Goal: Information Seeking & Learning: Stay updated

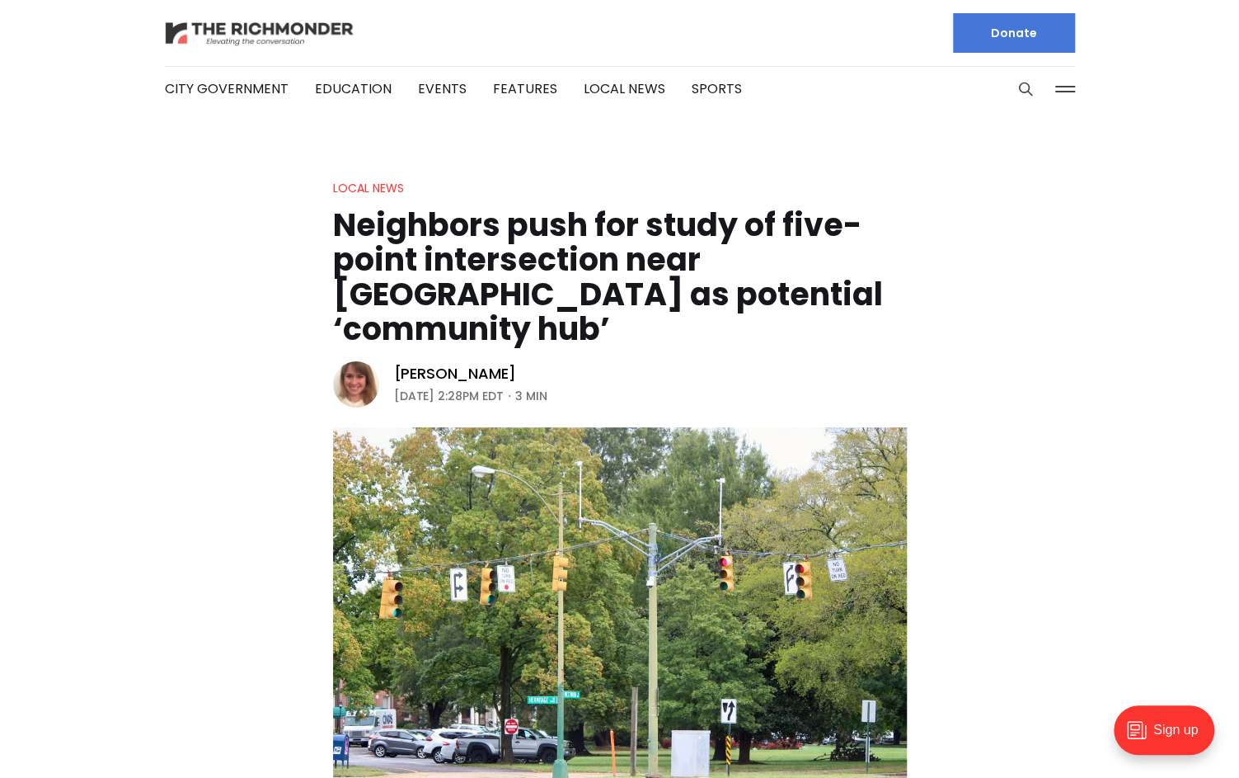
click at [275, 29] on img at bounding box center [260, 33] width 190 height 29
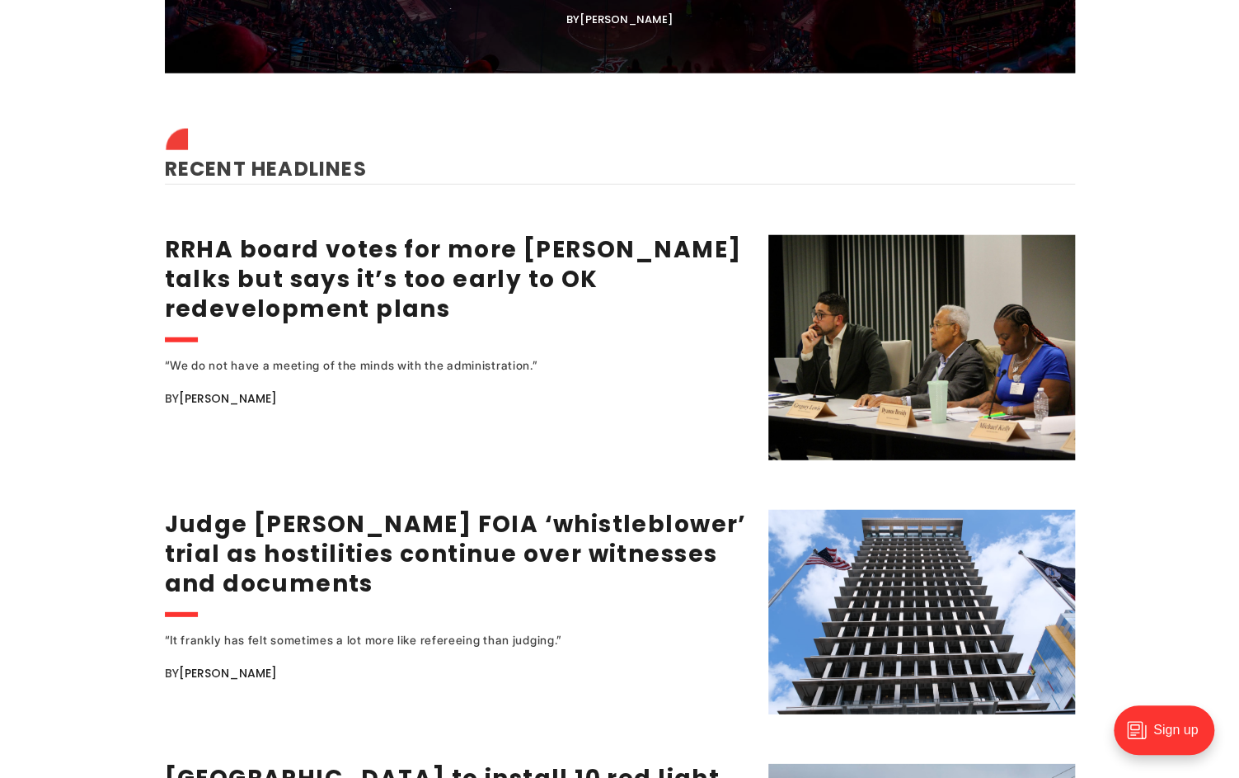
scroll to position [2029, 0]
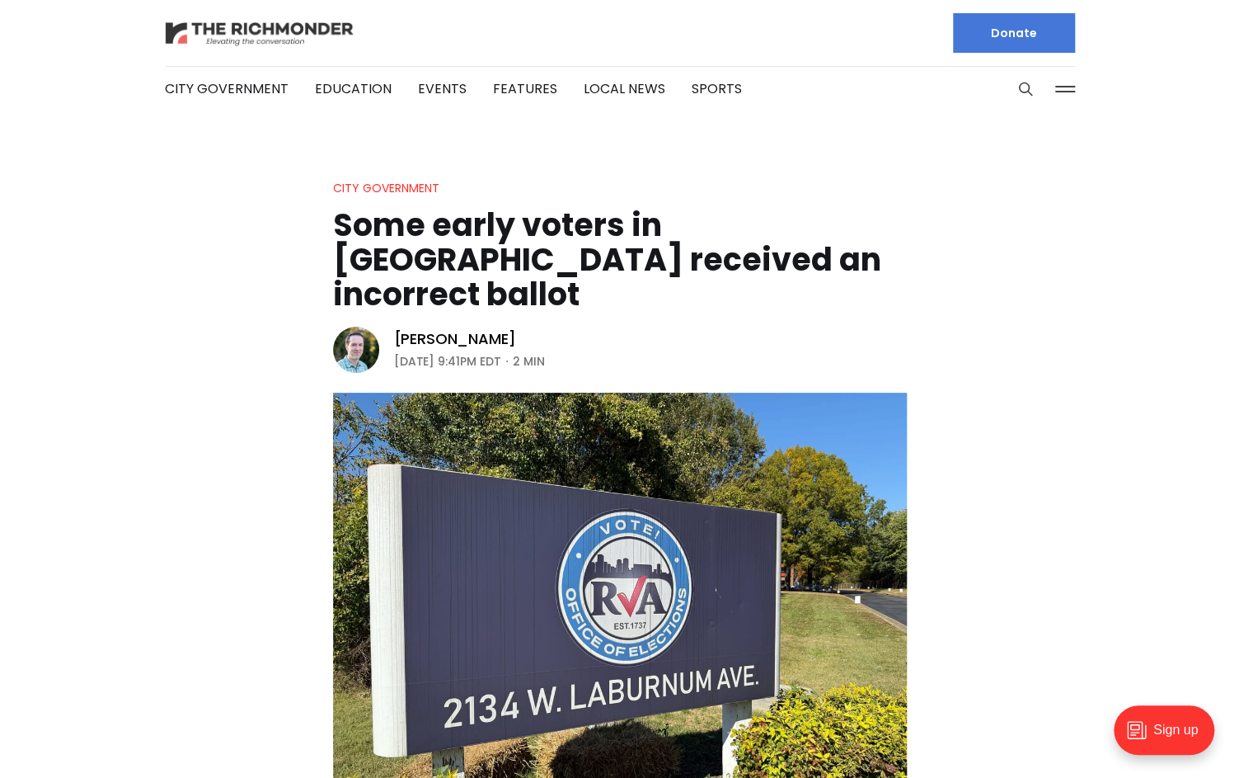
click at [236, 40] on img at bounding box center [260, 33] width 190 height 29
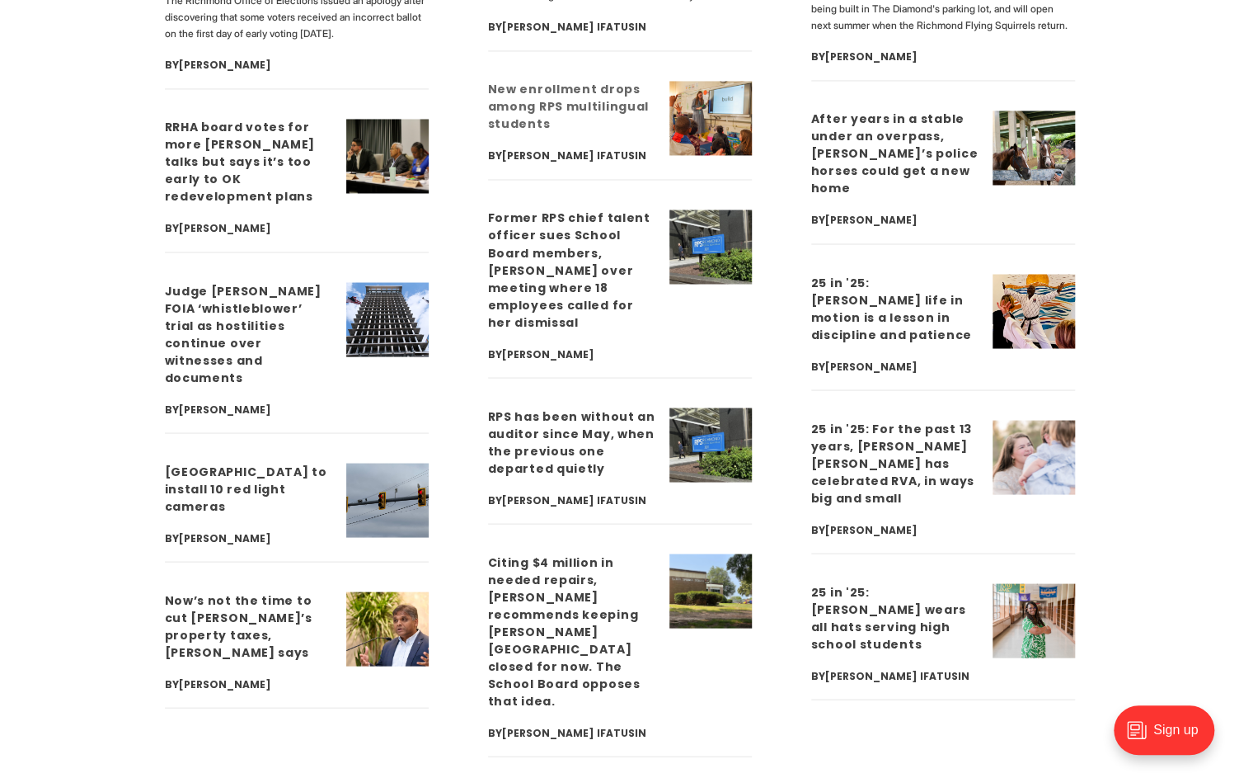
scroll to position [4536, 0]
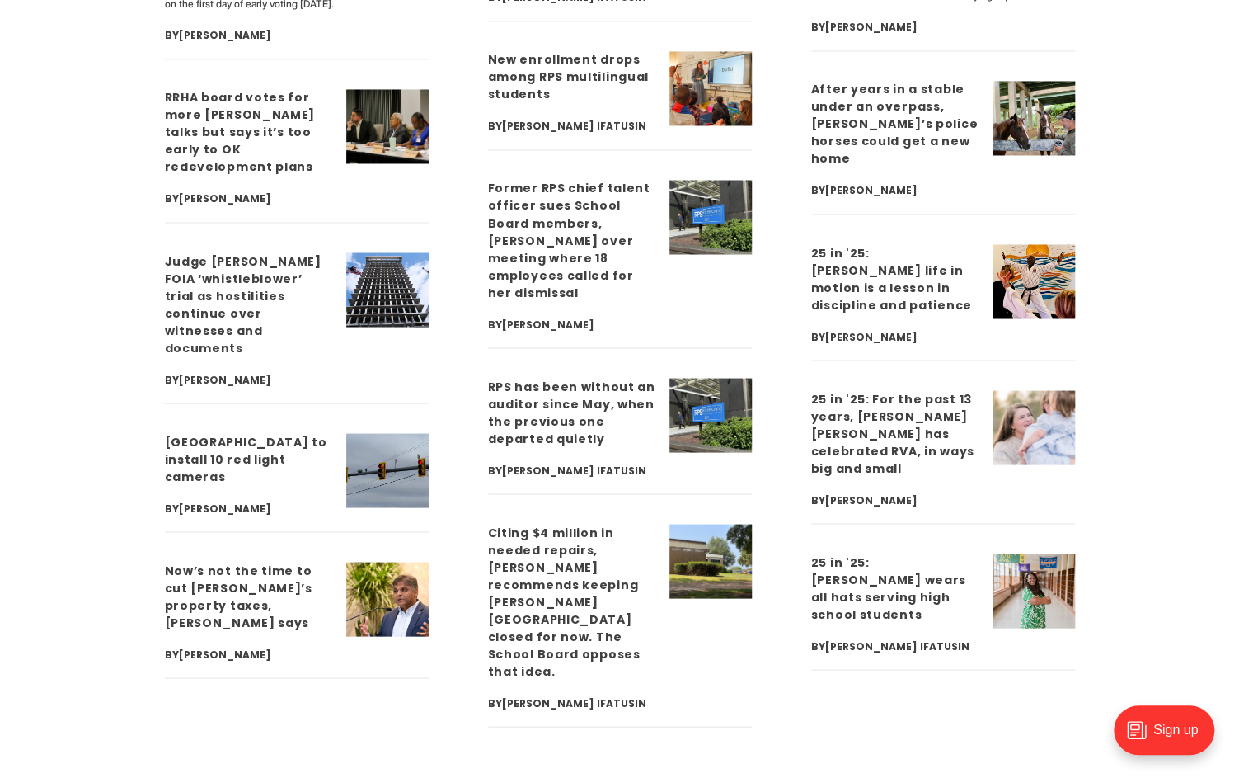
drag, startPoint x: 937, startPoint y: 0, endPoint x: 1165, endPoint y: 422, distance: 480.1
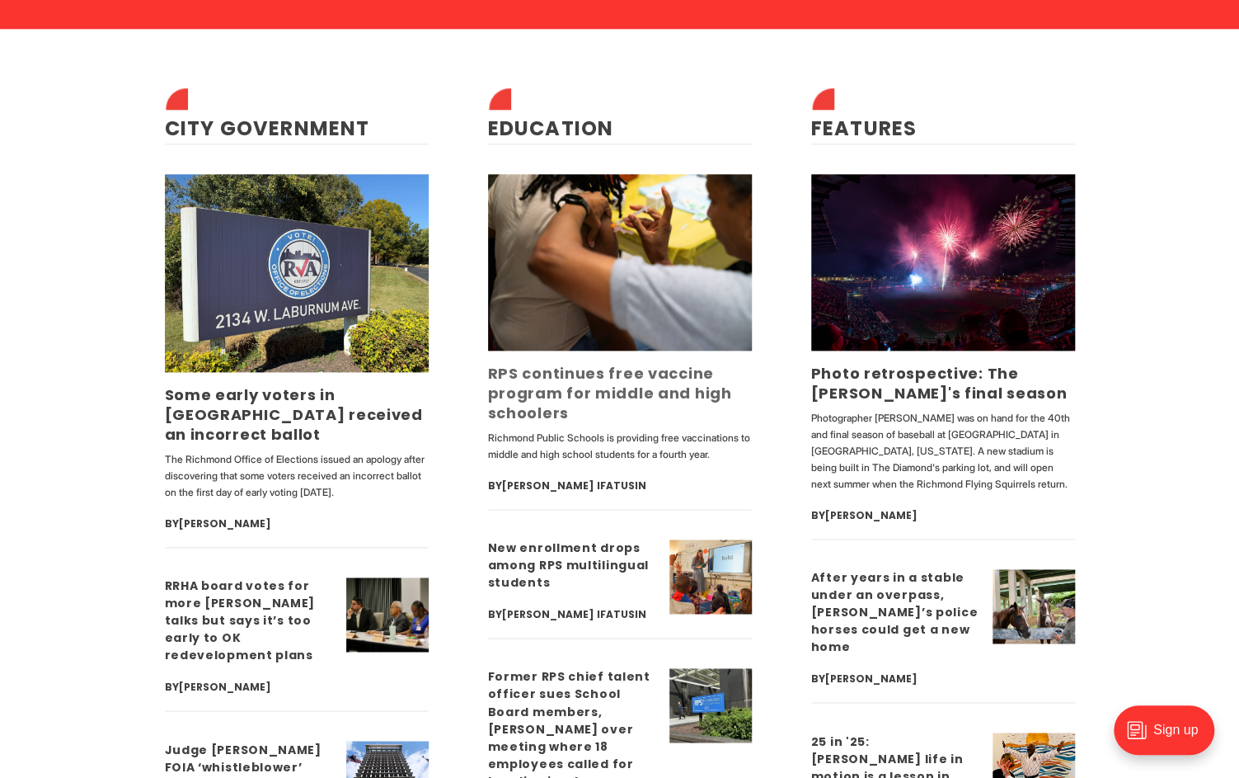
scroll to position [4043, 0]
